Goal: Task Accomplishment & Management: Use online tool/utility

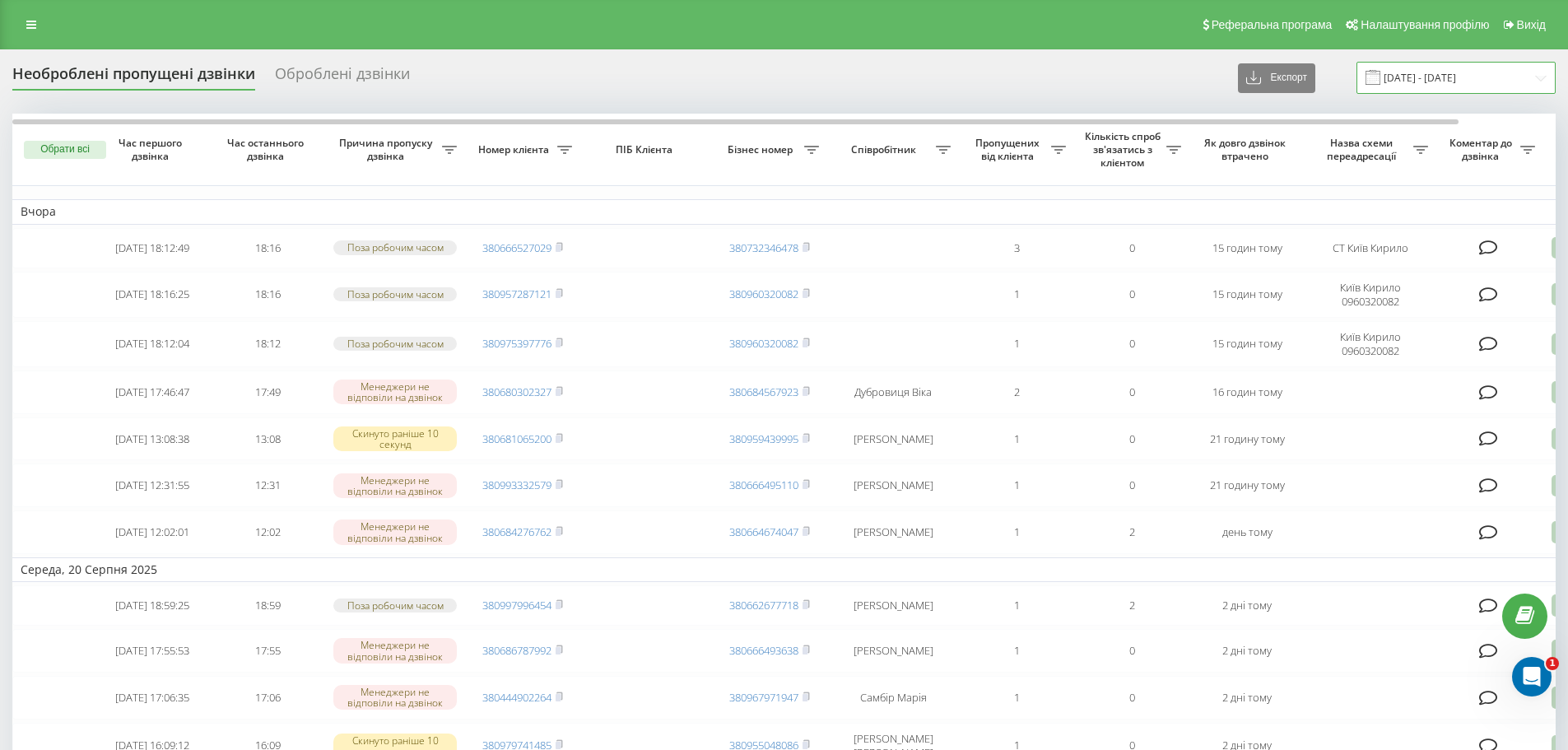
click at [1422, 80] on input "[DATE] - [DATE]" at bounding box center [1456, 77] width 199 height 32
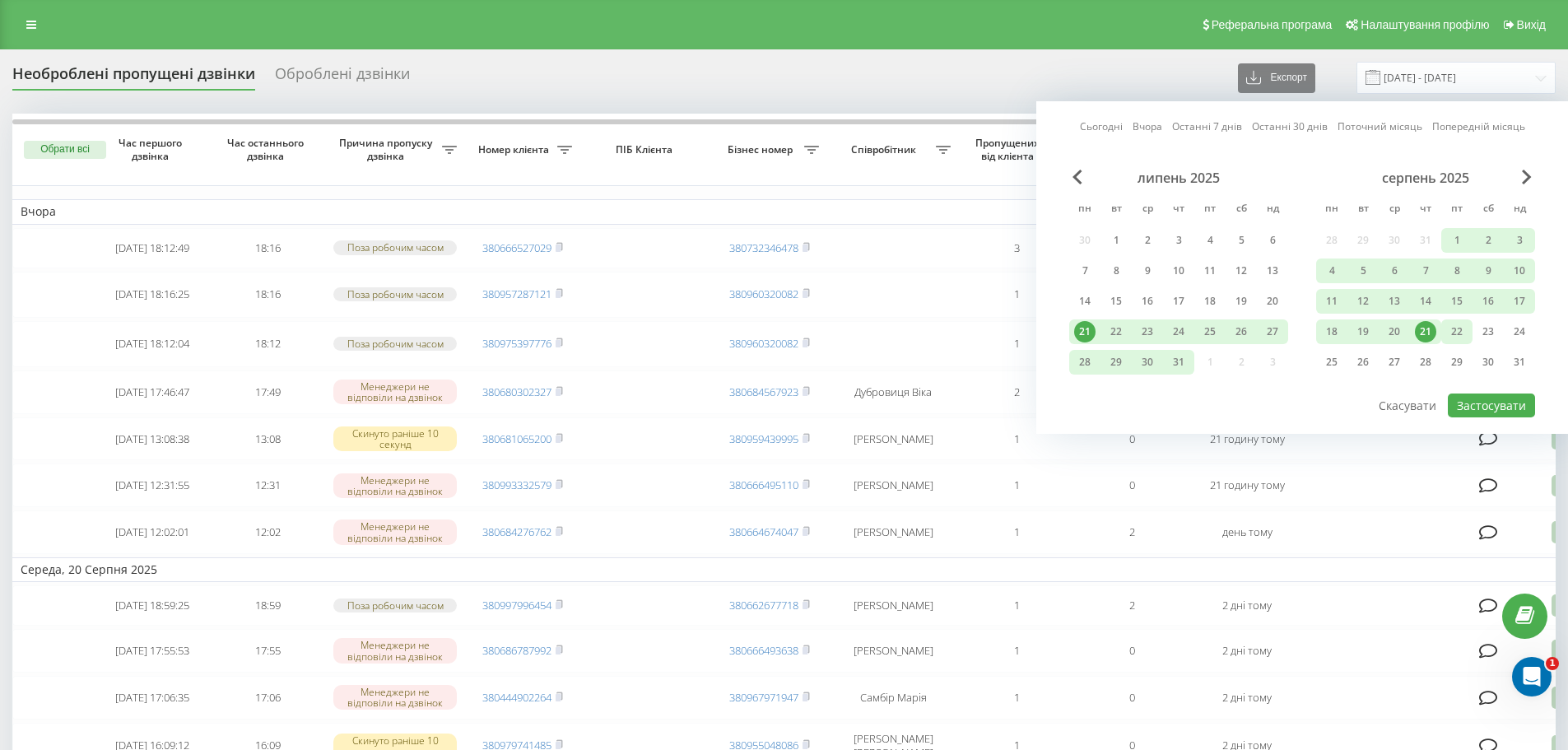
click at [1453, 331] on div "22" at bounding box center [1457, 332] width 21 height 21
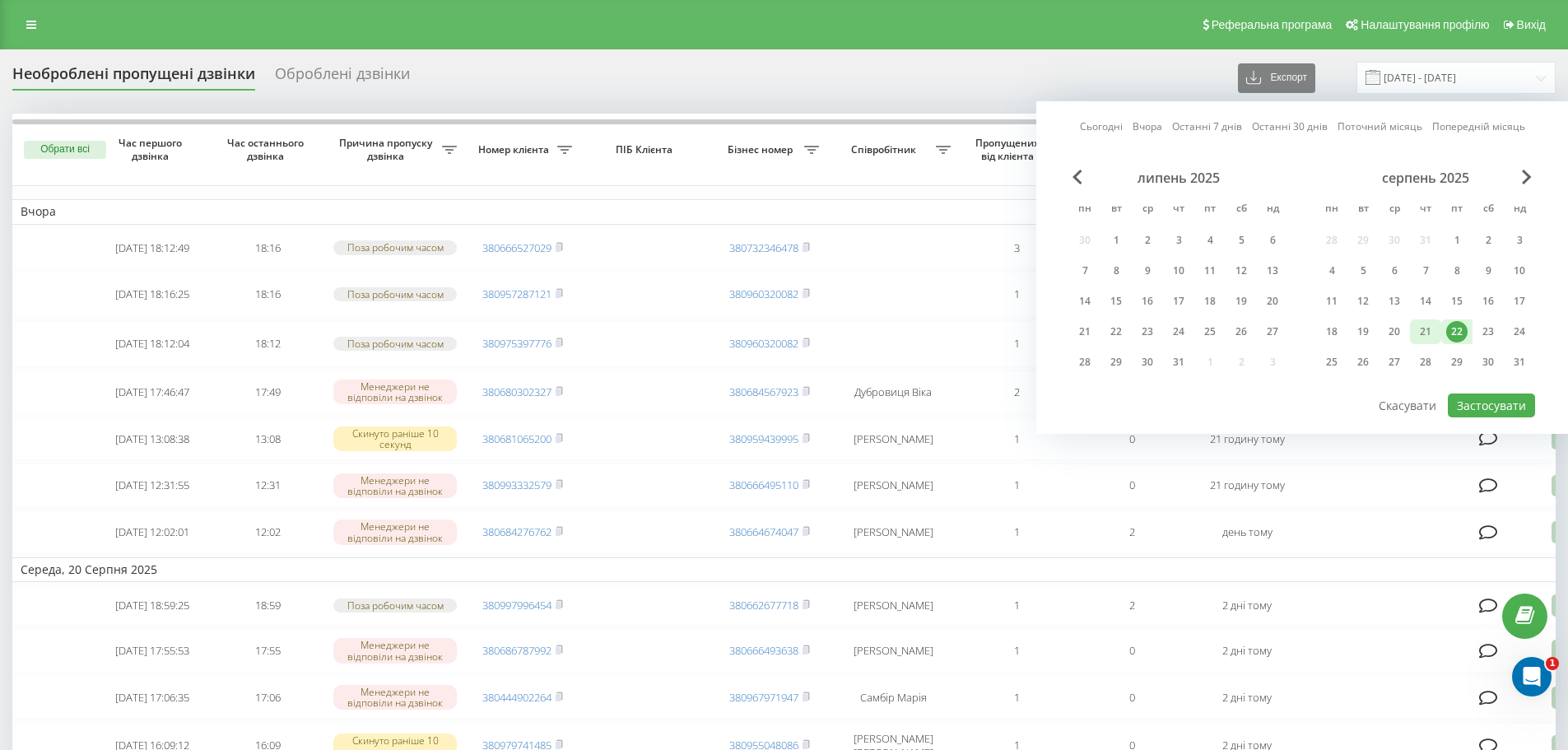
click at [1422, 330] on div "21" at bounding box center [1425, 332] width 21 height 21
click at [1479, 407] on button "Застосувати" at bounding box center [1491, 405] width 87 height 24
type input "[DATE] - [DATE]"
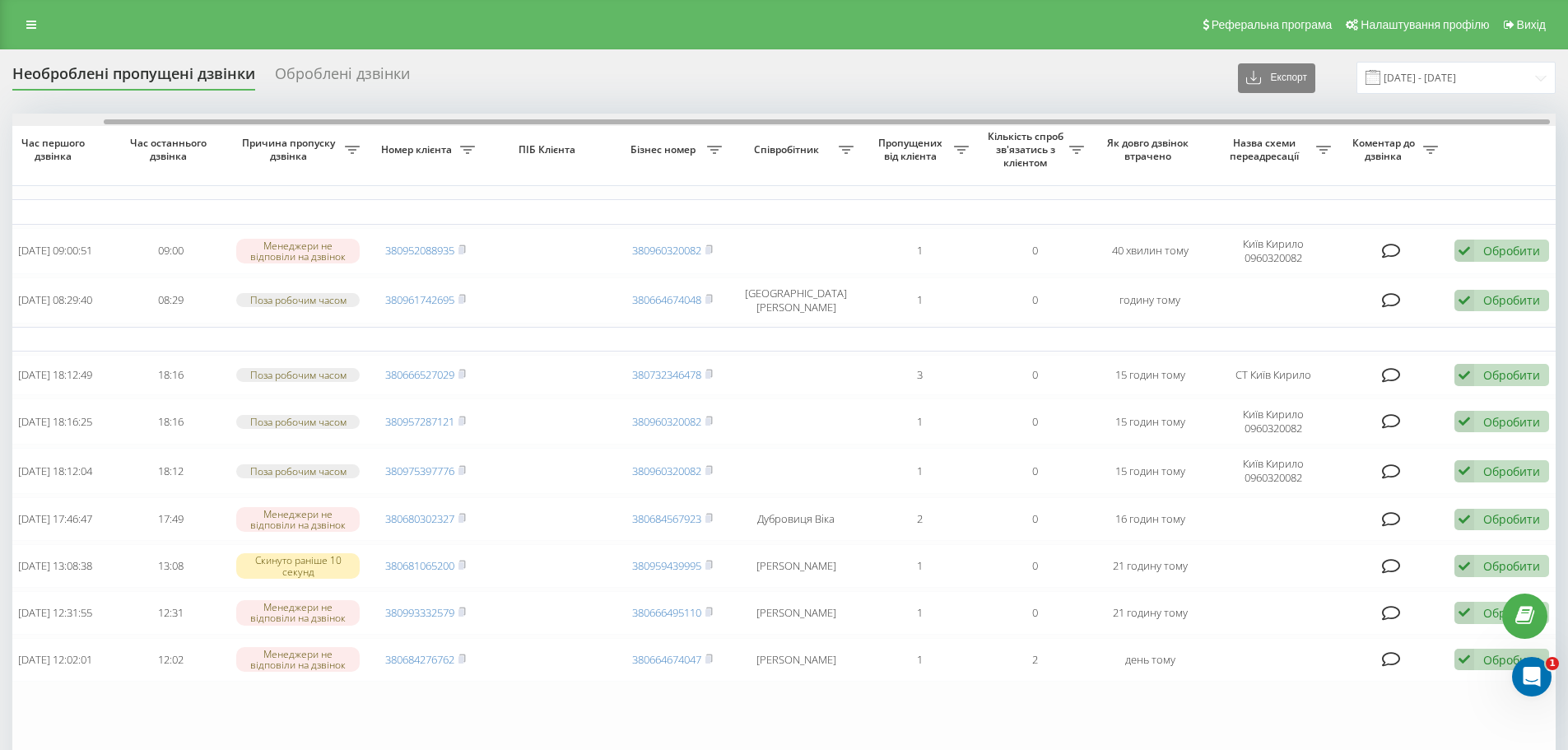
scroll to position [0, 103]
drag, startPoint x: 1176, startPoint y: 120, endPoint x: 1439, endPoint y: 129, distance: 263.2
click at [1439, 129] on div "Обрати всі Час першого дзвінка Час останнього дзвінка Причина пропуску дзвінка …" at bounding box center [784, 457] width 1543 height 686
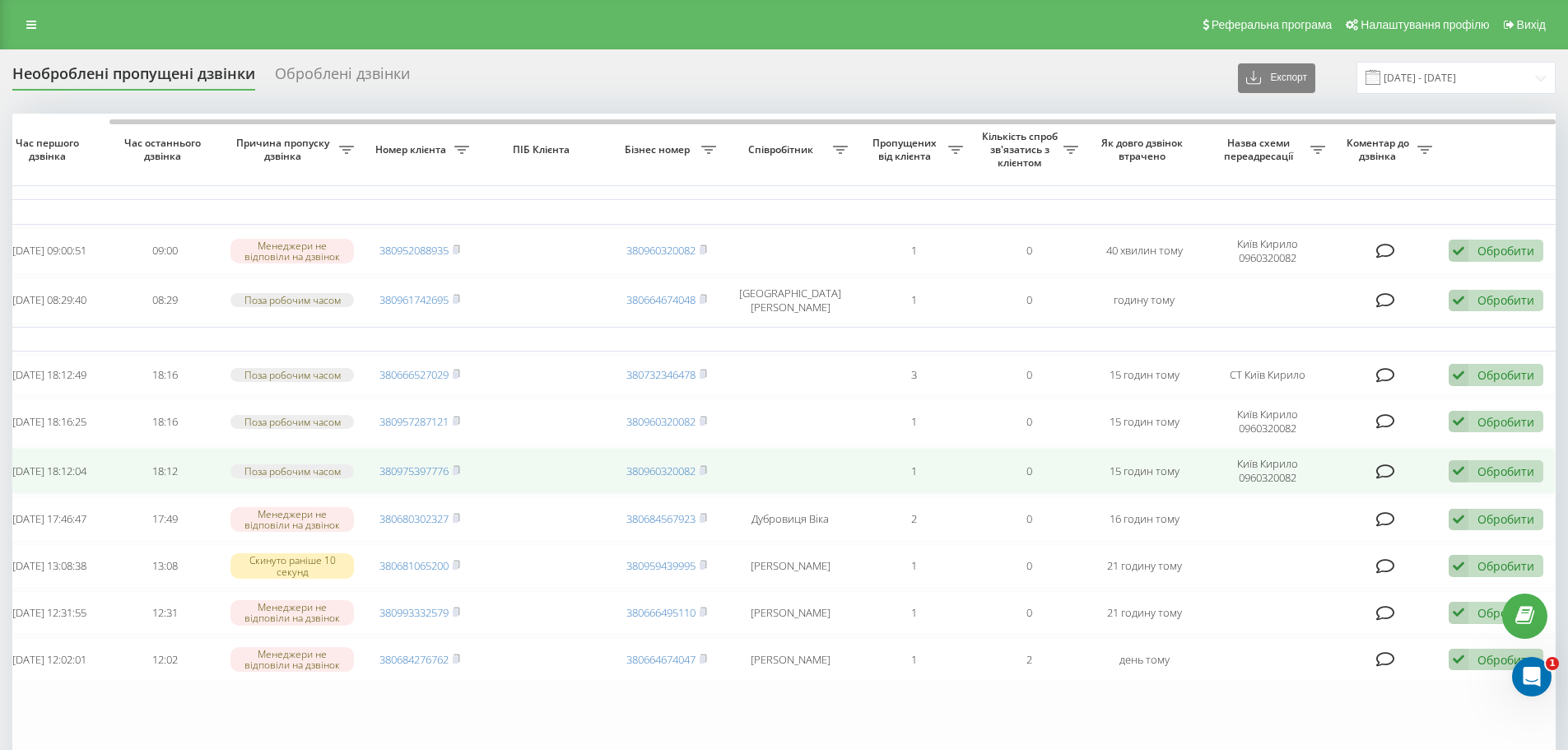
click at [1492, 469] on div "Обробити" at bounding box center [1505, 471] width 57 height 16
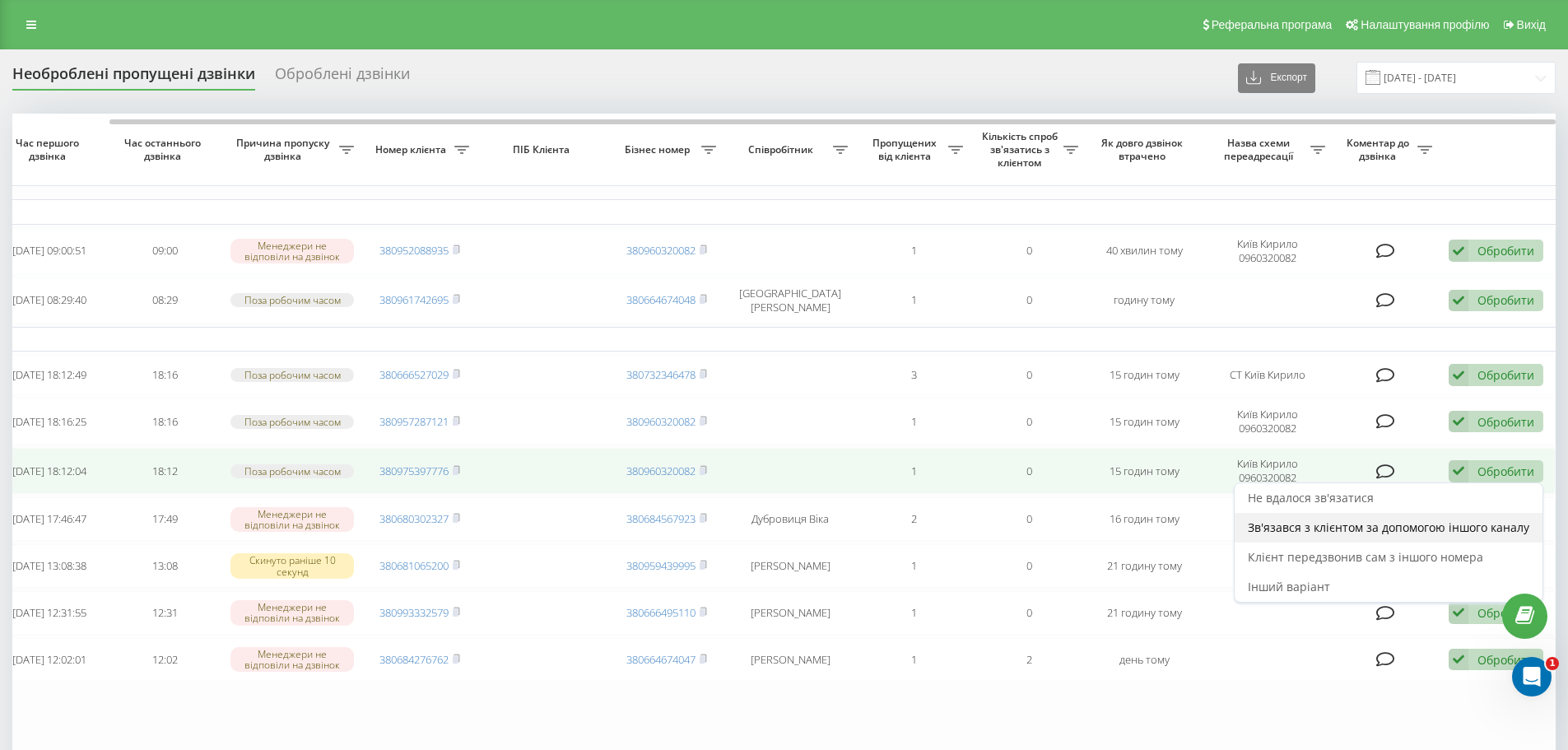
click at [1402, 532] on span "Зв'язався з клієнтом за допомогою іншого каналу" at bounding box center [1388, 527] width 282 height 16
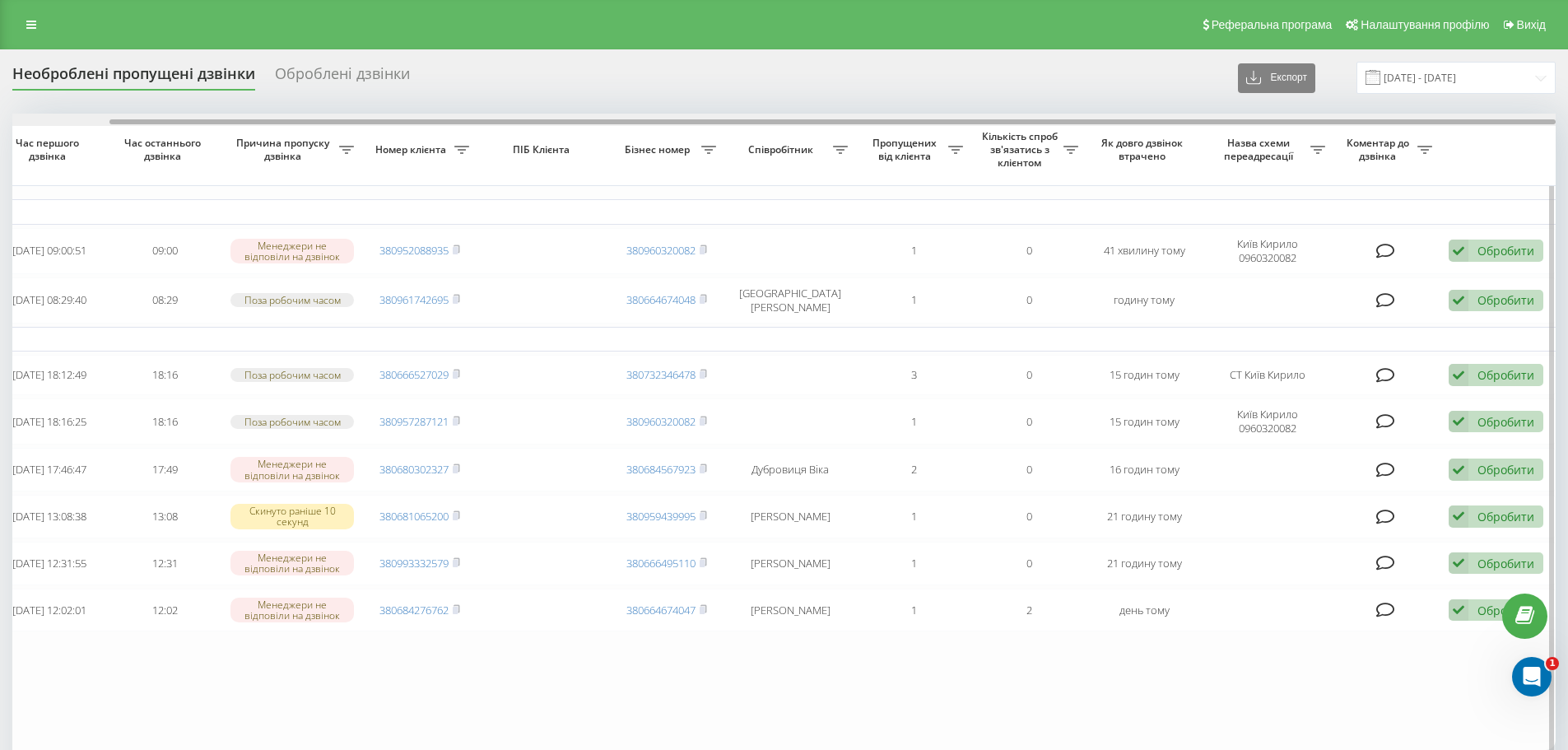
drag, startPoint x: 1387, startPoint y: 122, endPoint x: 1519, endPoint y: 145, distance: 134.0
click at [1516, 134] on div "Обрати всі Час першого дзвінка Час останнього дзвінка Причина пропуску дзвінка …" at bounding box center [784, 432] width 1543 height 636
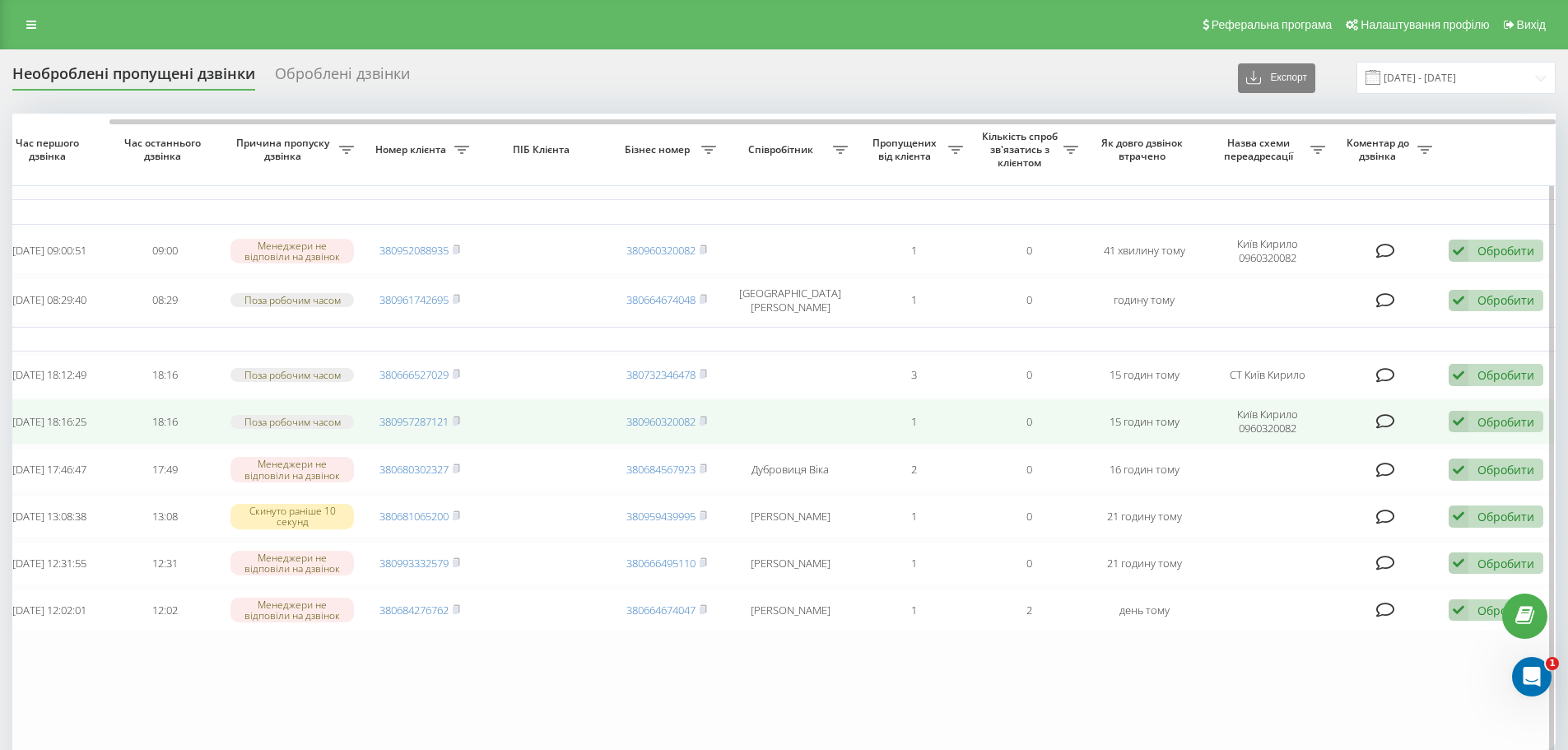
click at [1501, 429] on div "Обробити" at bounding box center [1505, 421] width 57 height 16
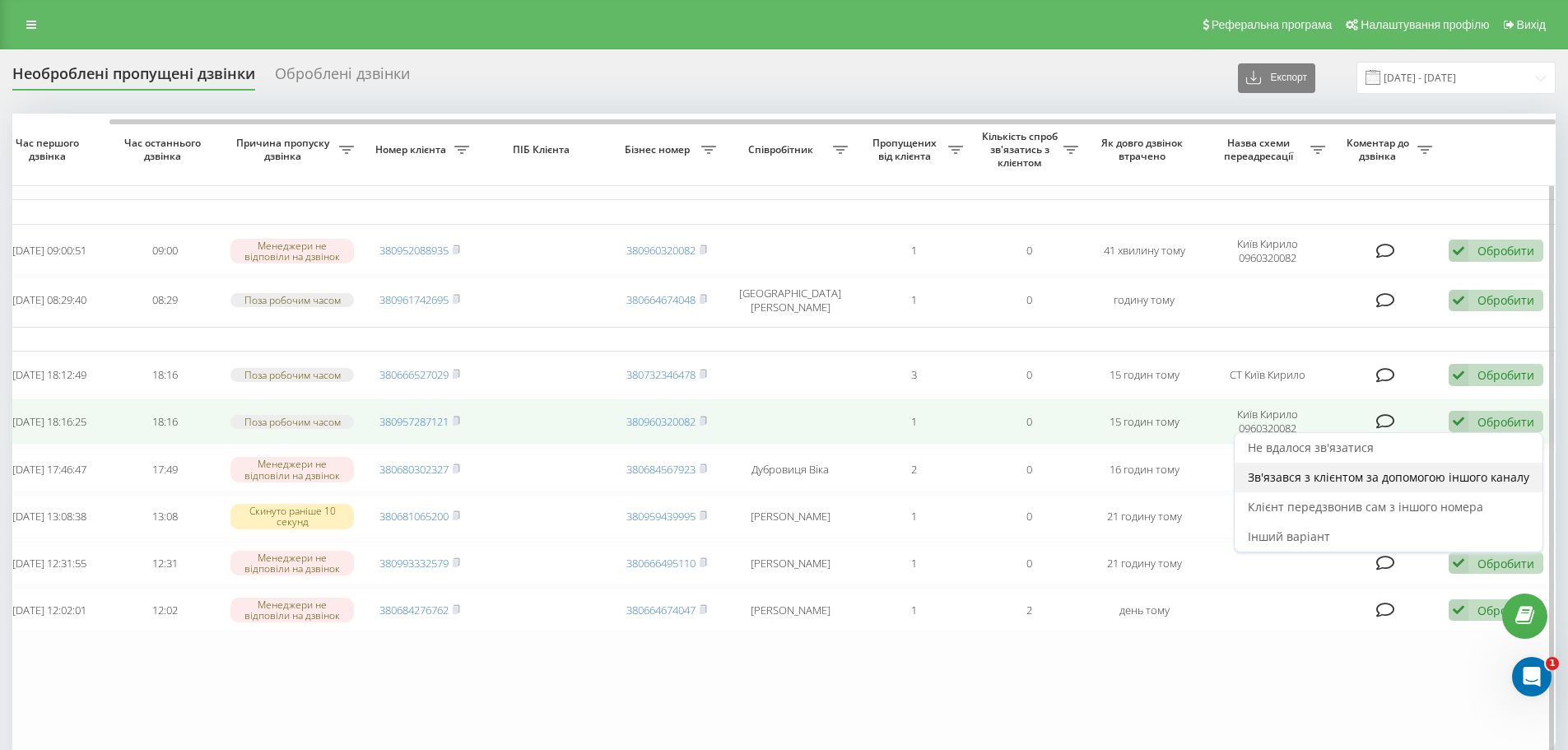
click at [1454, 485] on span "Зв'язався з клієнтом за допомогою іншого каналу" at bounding box center [1388, 476] width 282 height 16
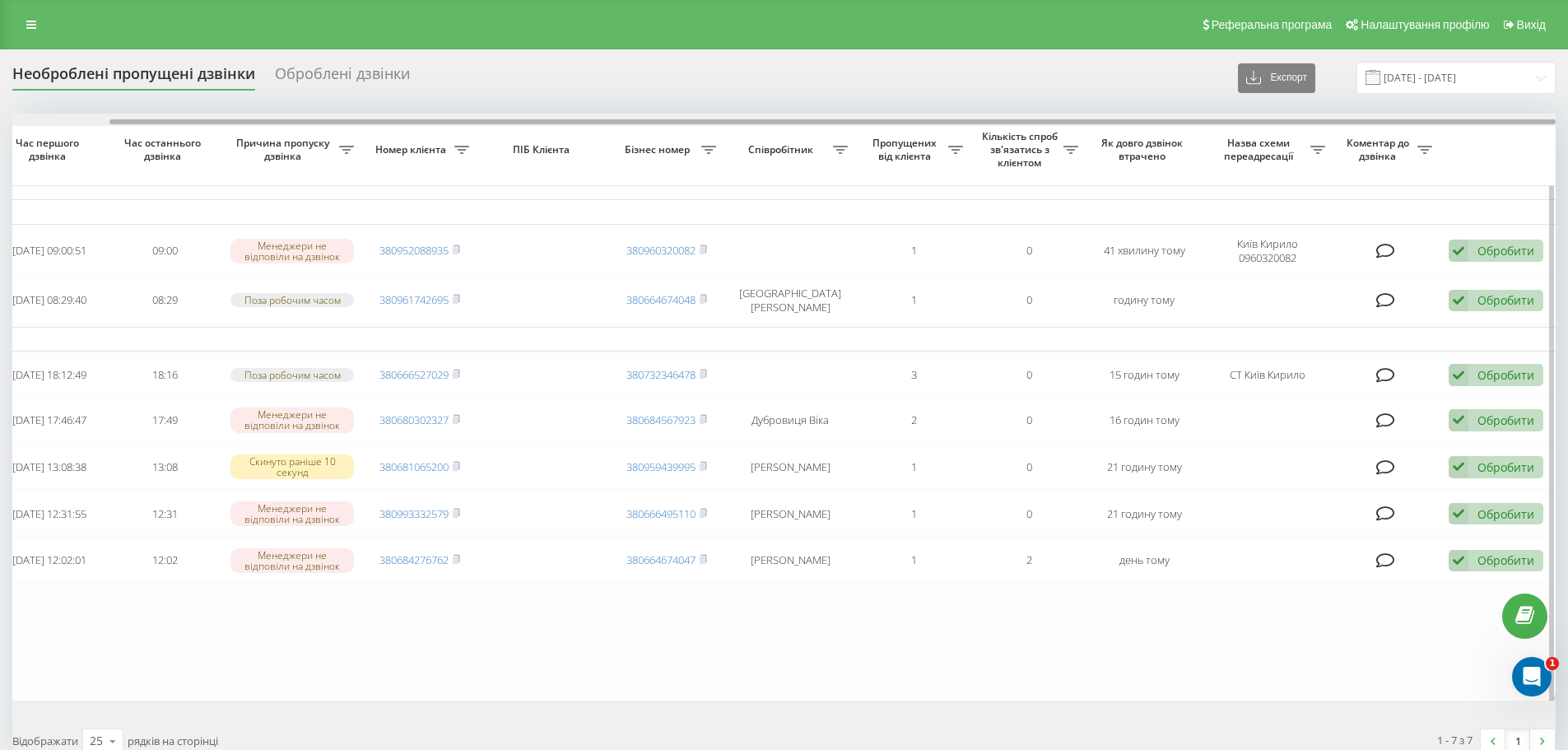
drag, startPoint x: 1376, startPoint y: 124, endPoint x: 1524, endPoint y: 171, distance: 155.3
click at [1527, 142] on div "Обрати всі Час першого дзвінка Час останнього дзвінка Причина пропуску дзвінка …" at bounding box center [784, 407] width 1543 height 587
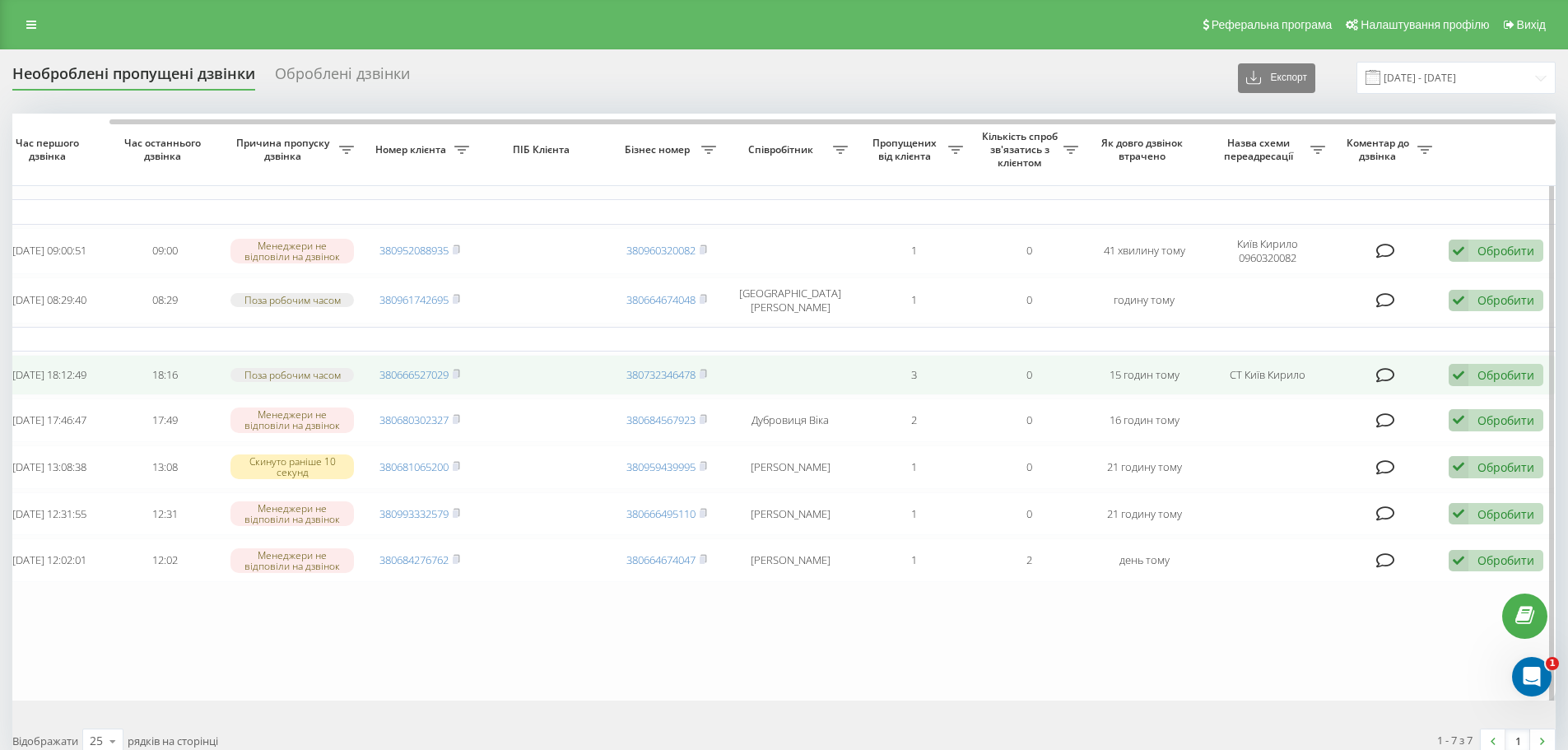
click at [1503, 377] on div "Обробити" at bounding box center [1505, 375] width 57 height 16
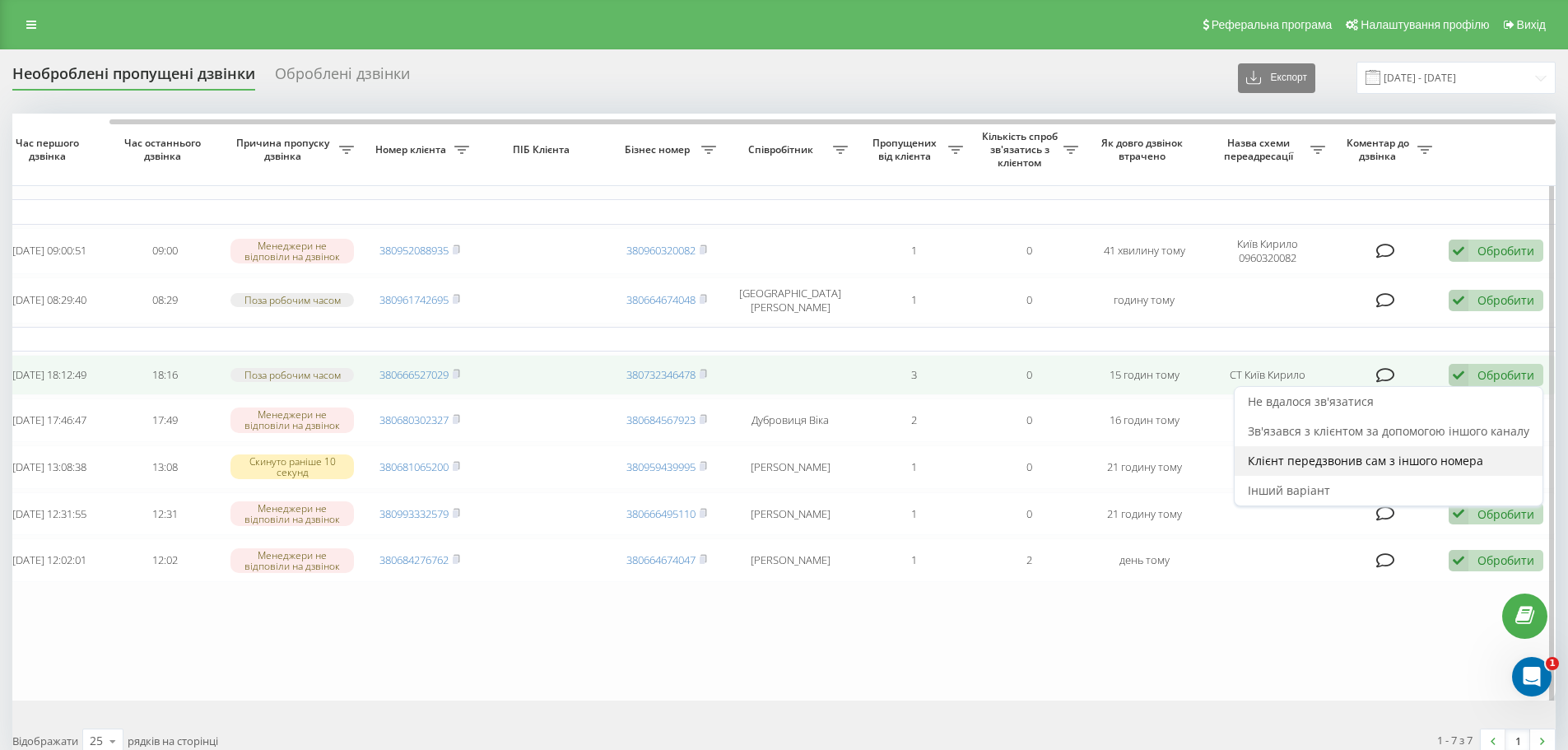
click at [1419, 467] on span "Клієнт передзвонив сам з іншого номера" at bounding box center [1365, 460] width 236 height 16
